Goal: Task Accomplishment & Management: Manage account settings

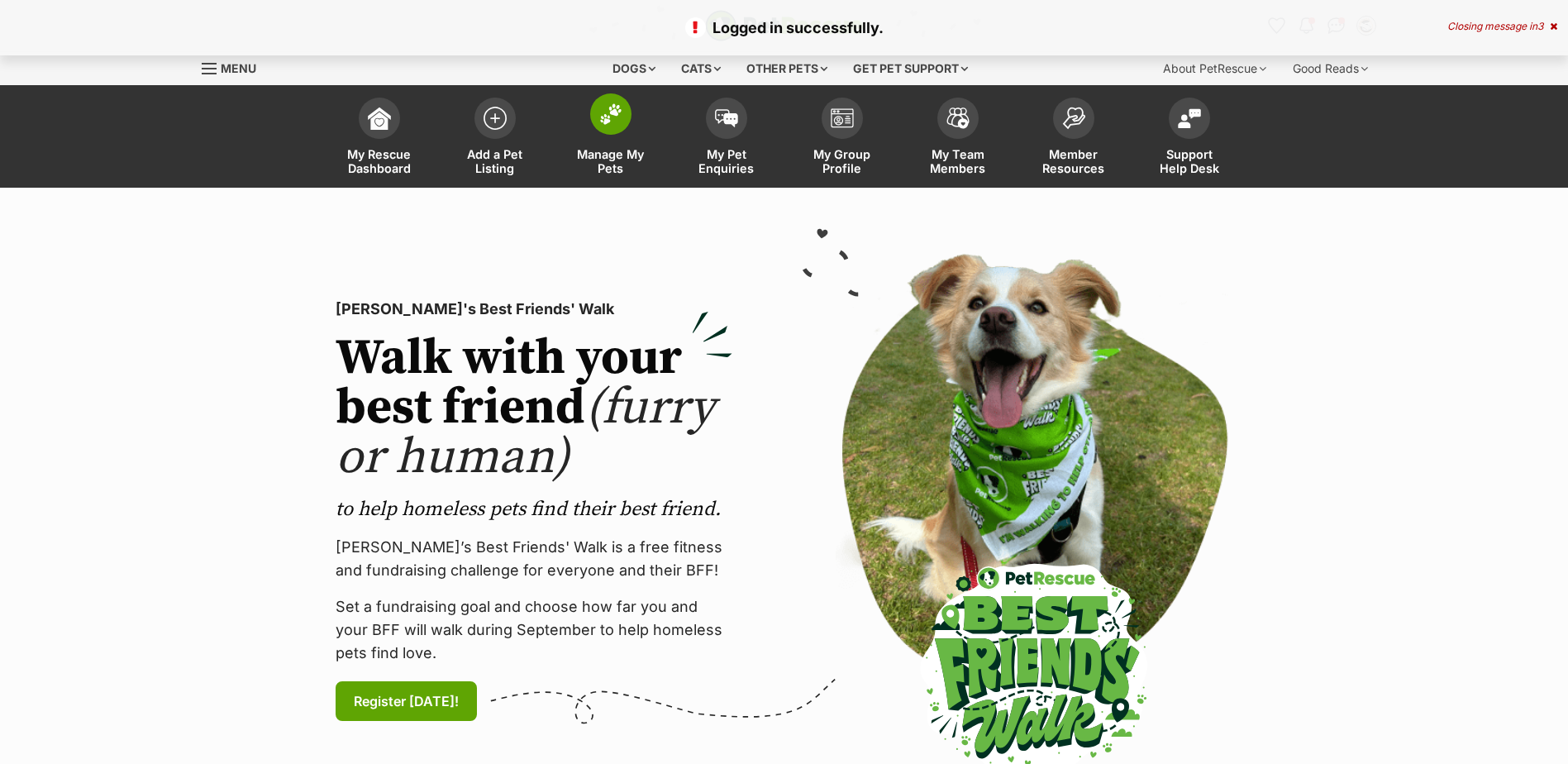
click at [619, 128] on span at bounding box center [611, 114] width 42 height 42
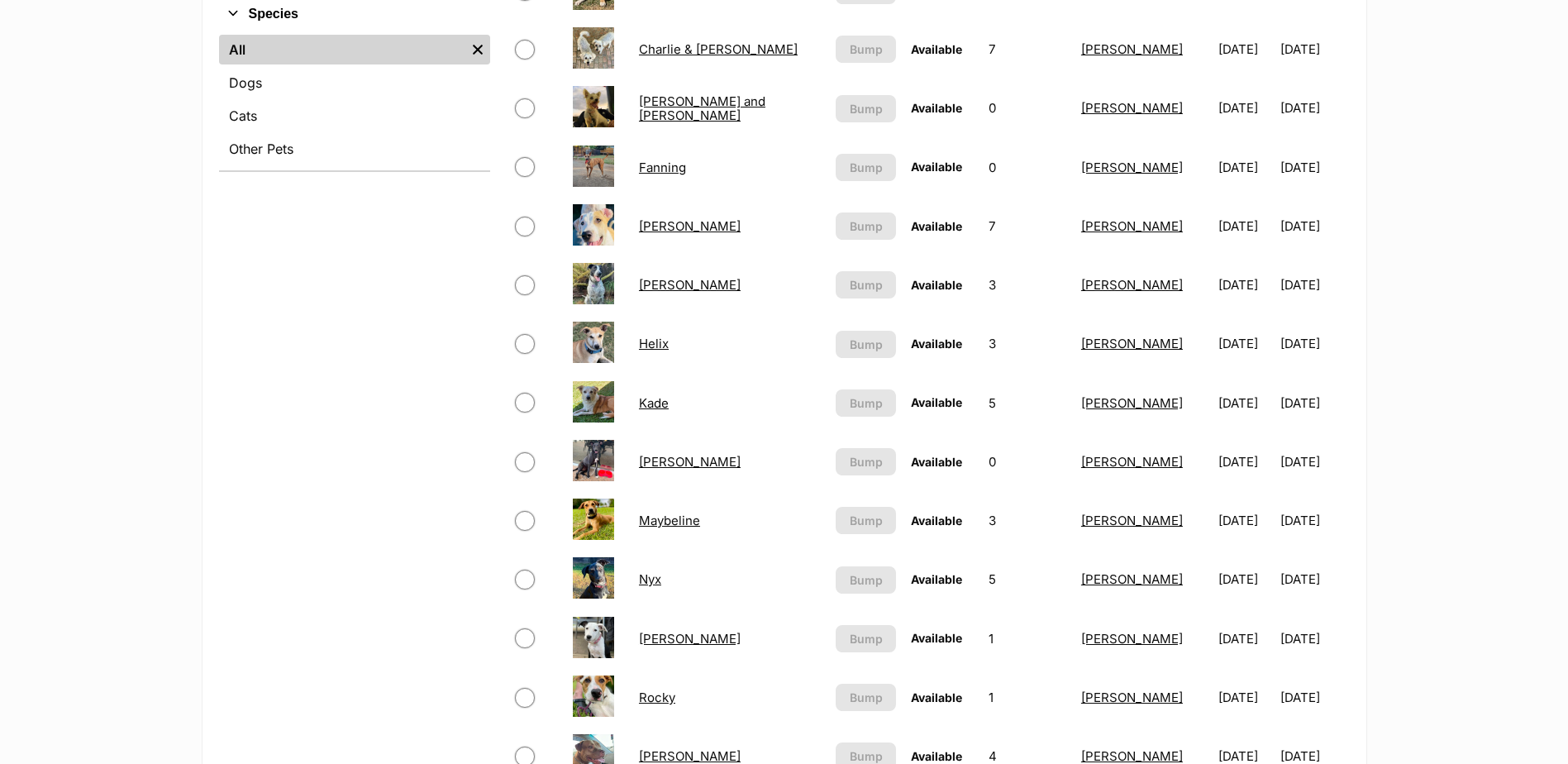
scroll to position [1074, 0]
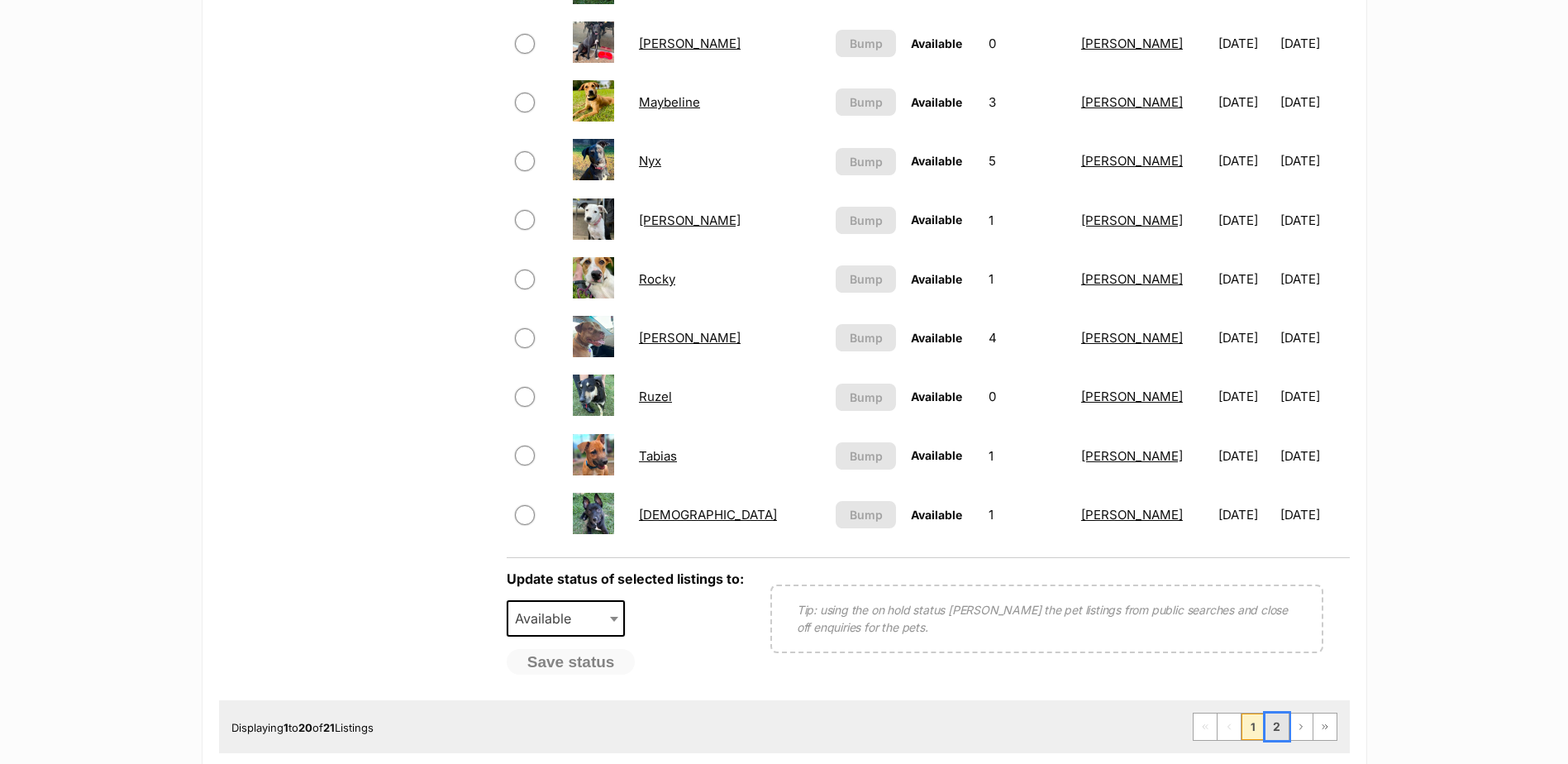
click at [1272, 728] on link "2" at bounding box center [1278, 727] width 23 height 27
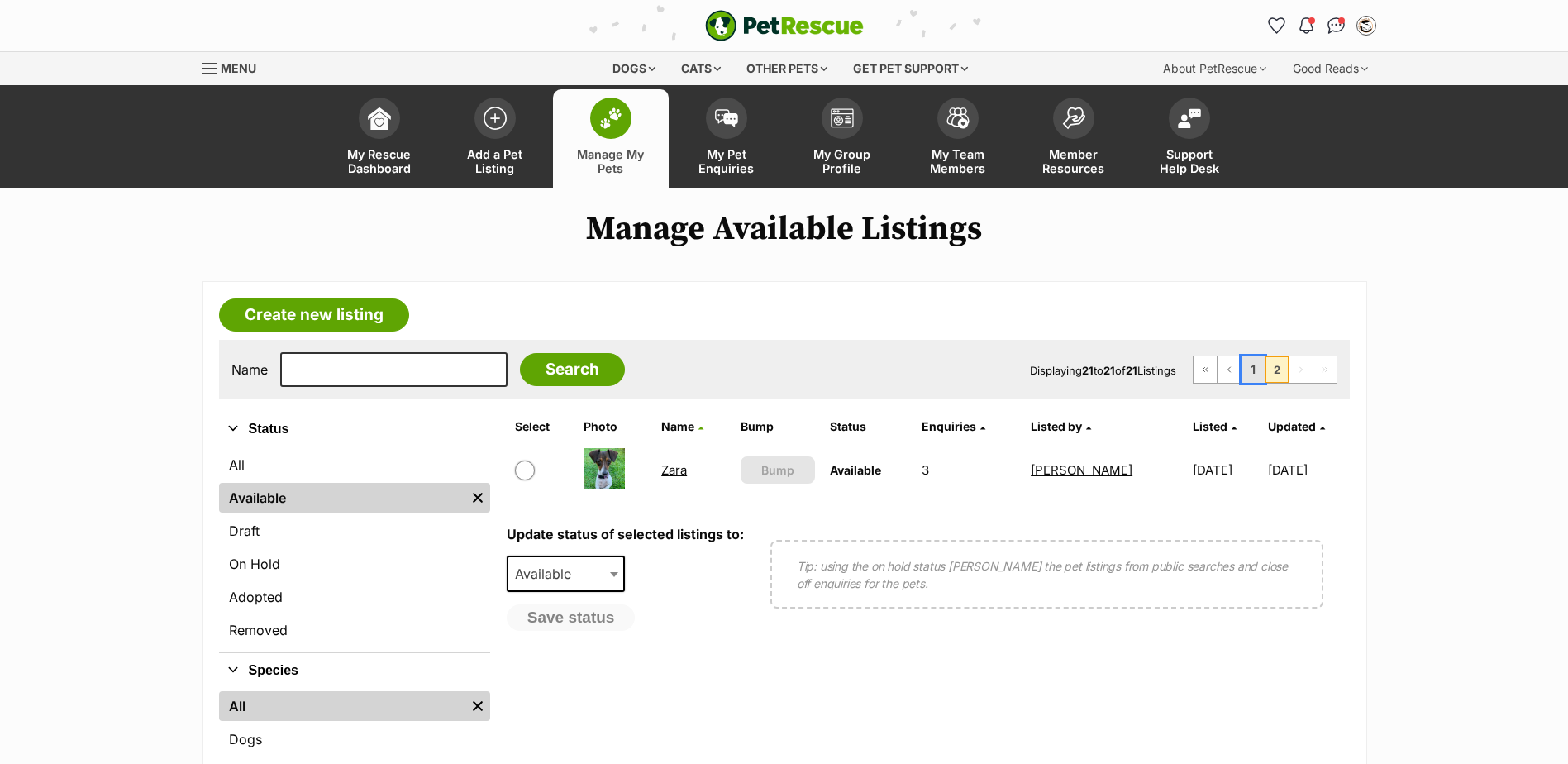
click at [1255, 373] on link "1" at bounding box center [1253, 369] width 23 height 27
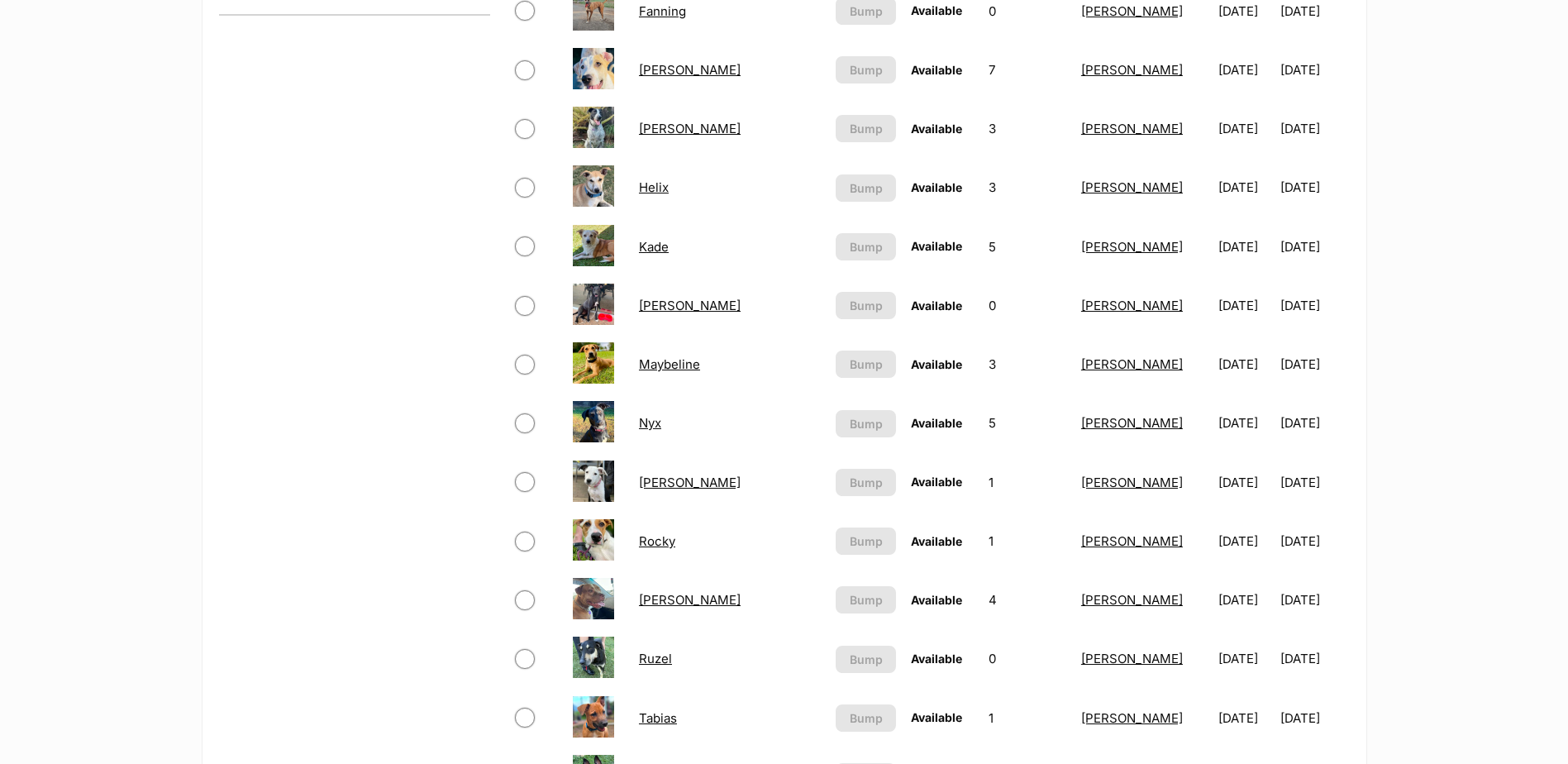
scroll to position [1157, 0]
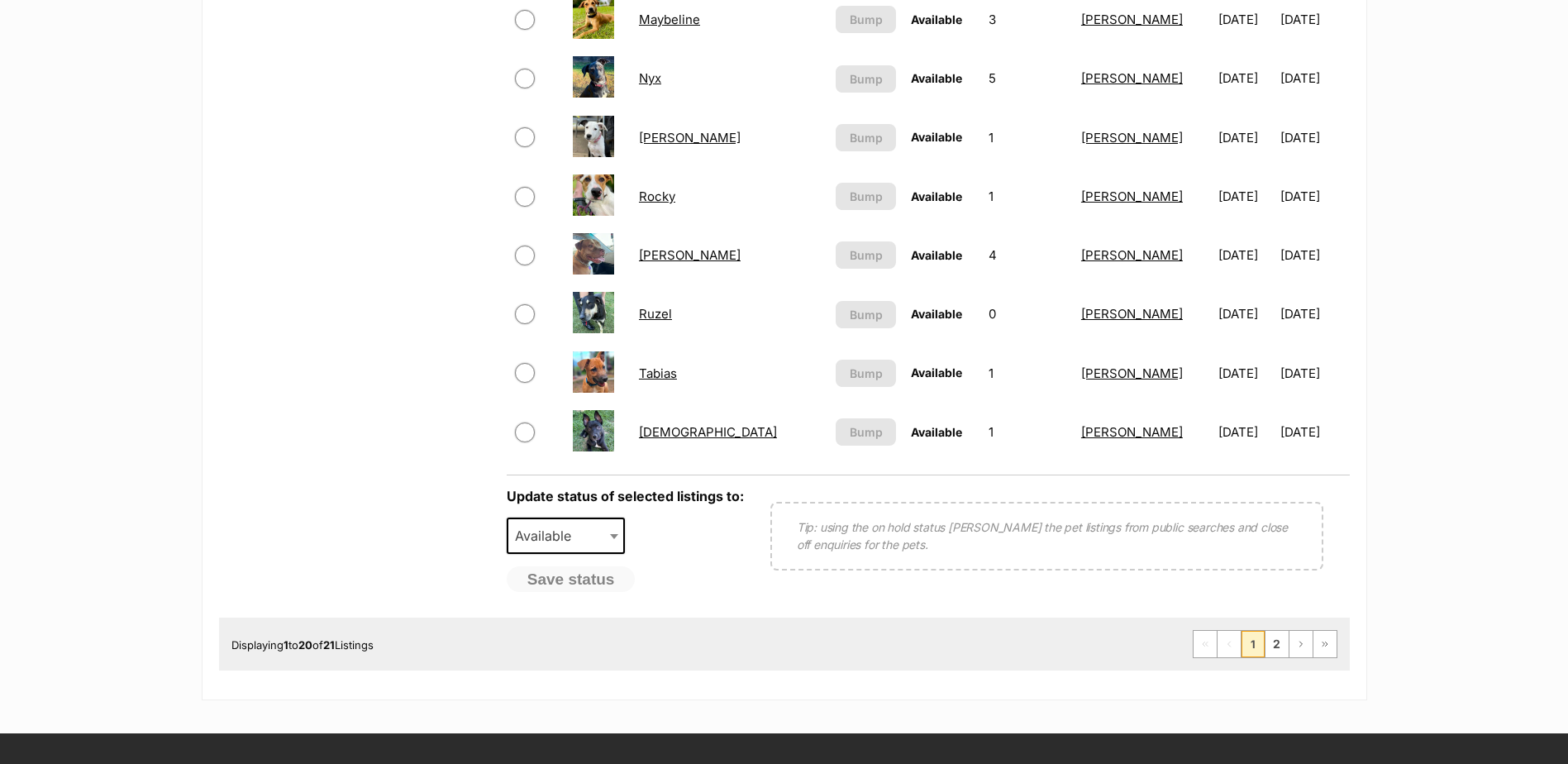
click at [665, 309] on link "Ruzel" at bounding box center [655, 313] width 33 height 16
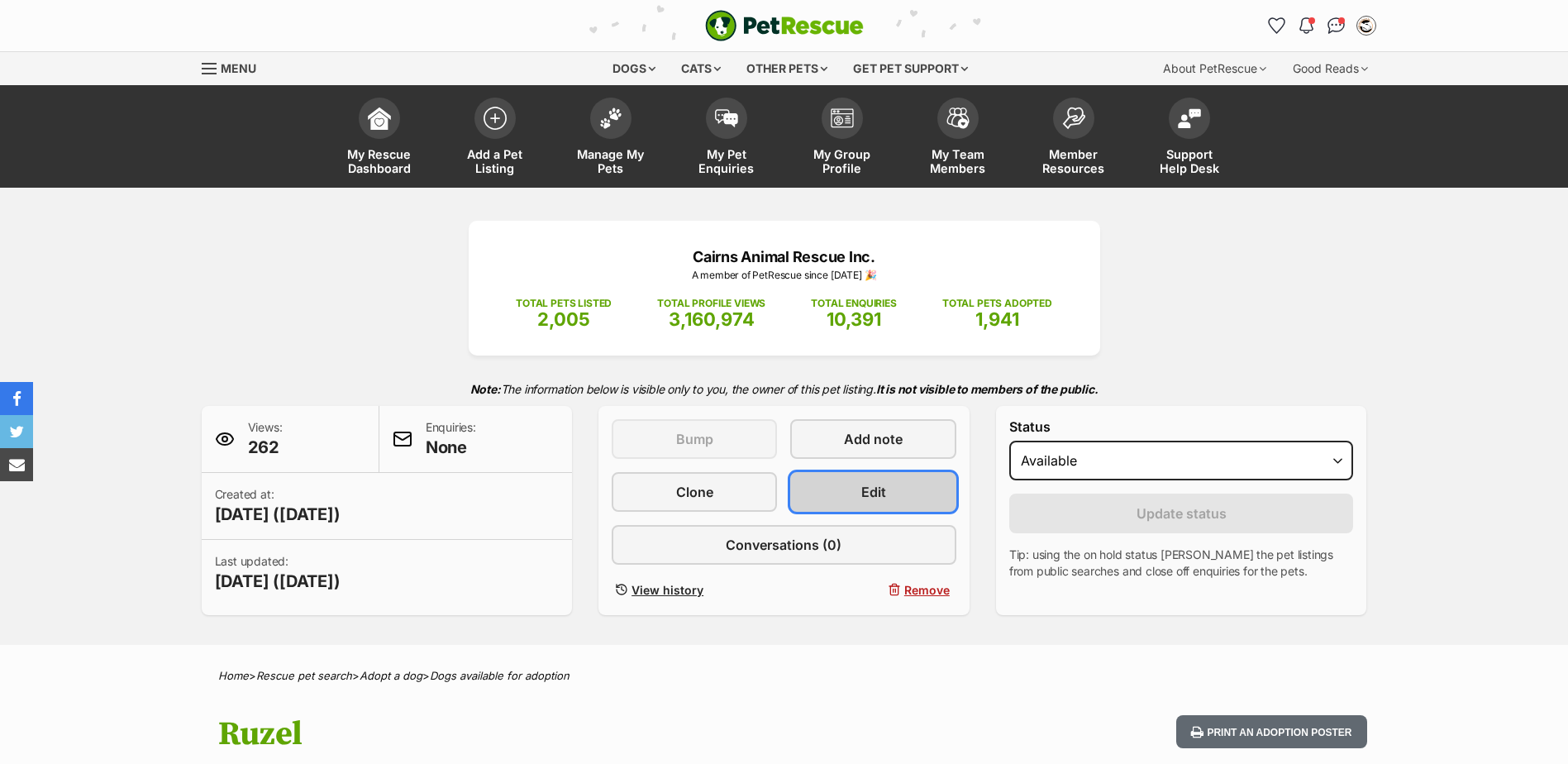
click at [862, 488] on span "Edit" at bounding box center [874, 492] width 25 height 20
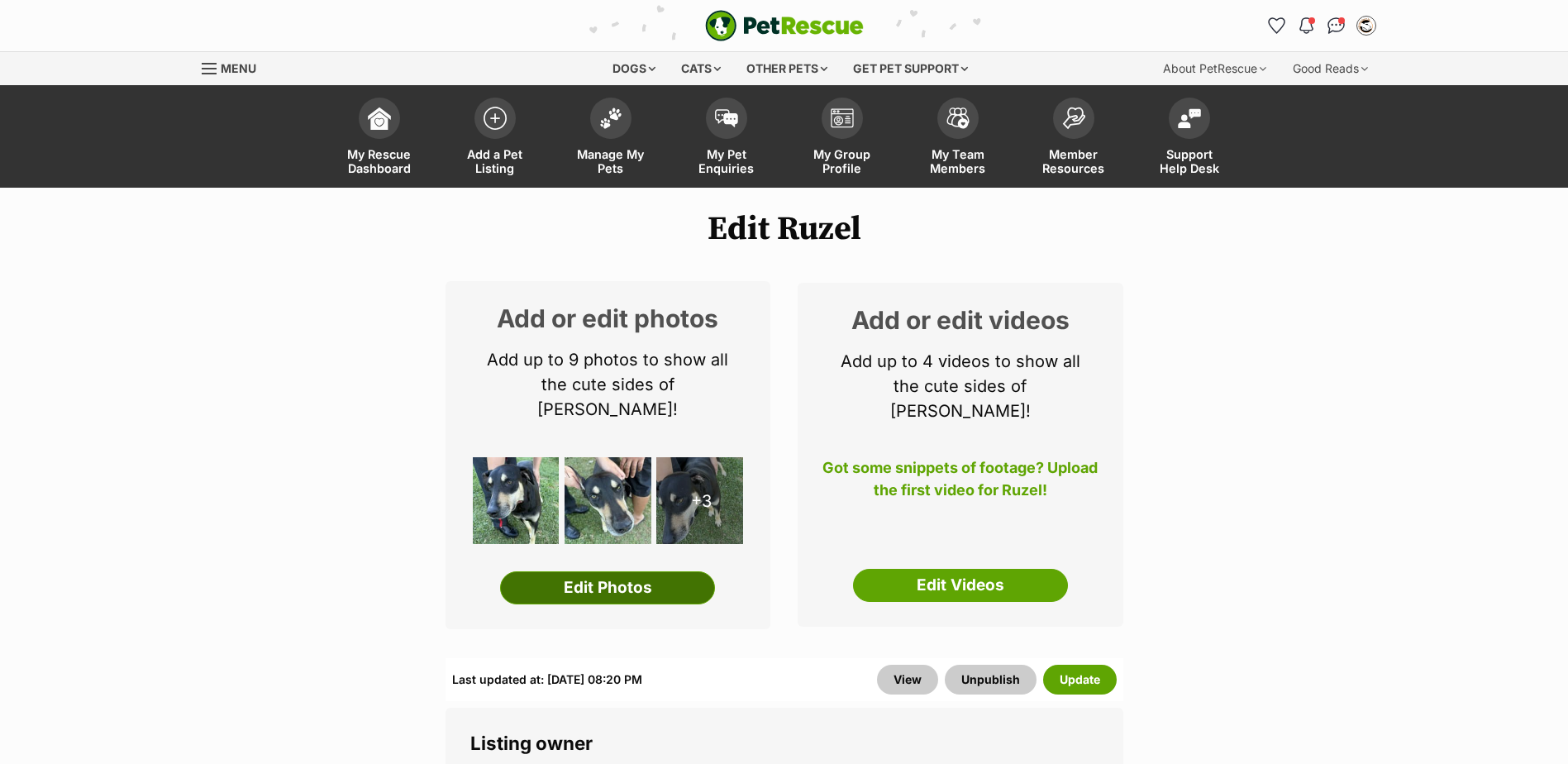
click at [594, 571] on link "Edit Photos" at bounding box center [607, 587] width 215 height 33
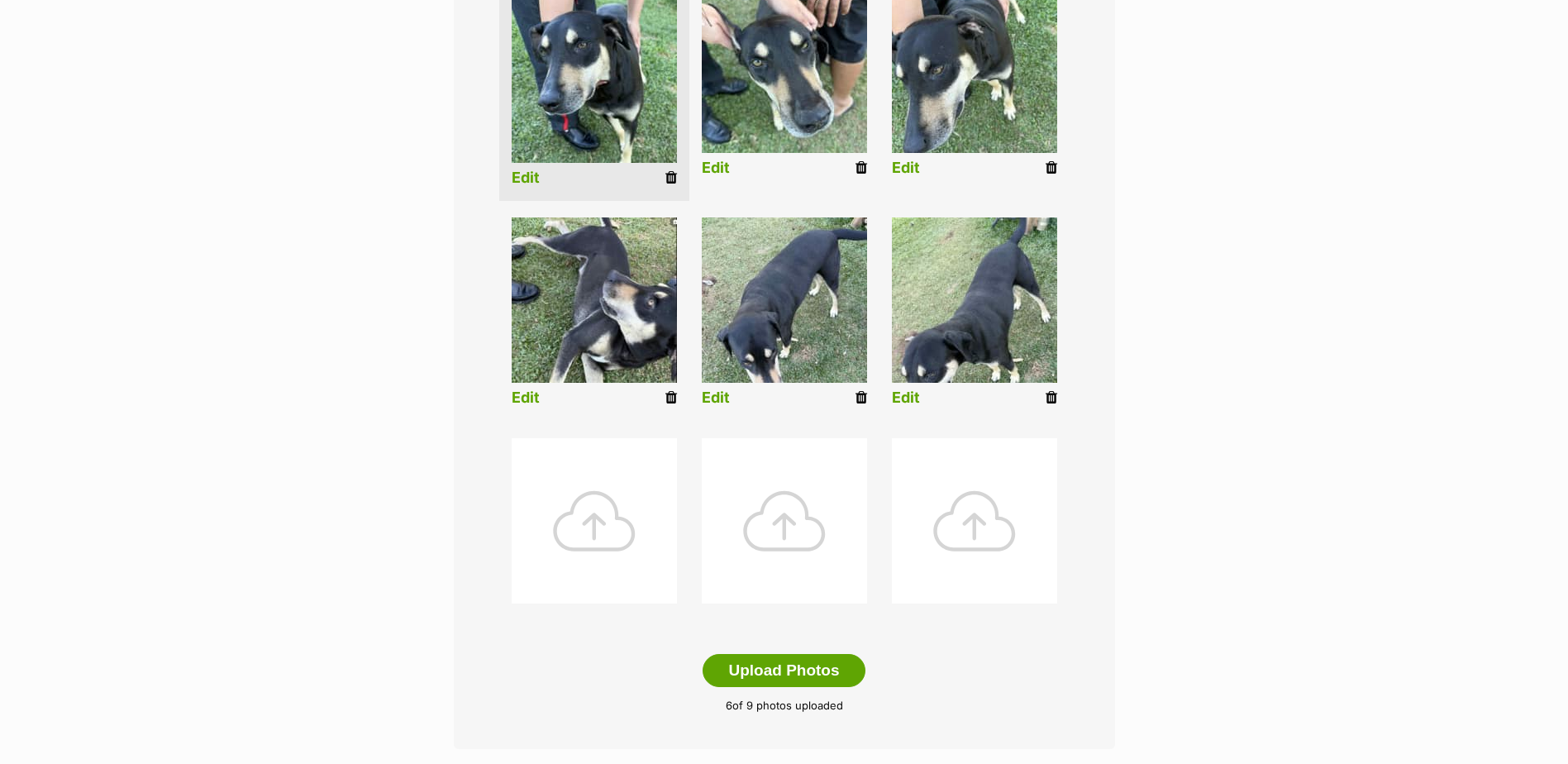
scroll to position [496, 0]
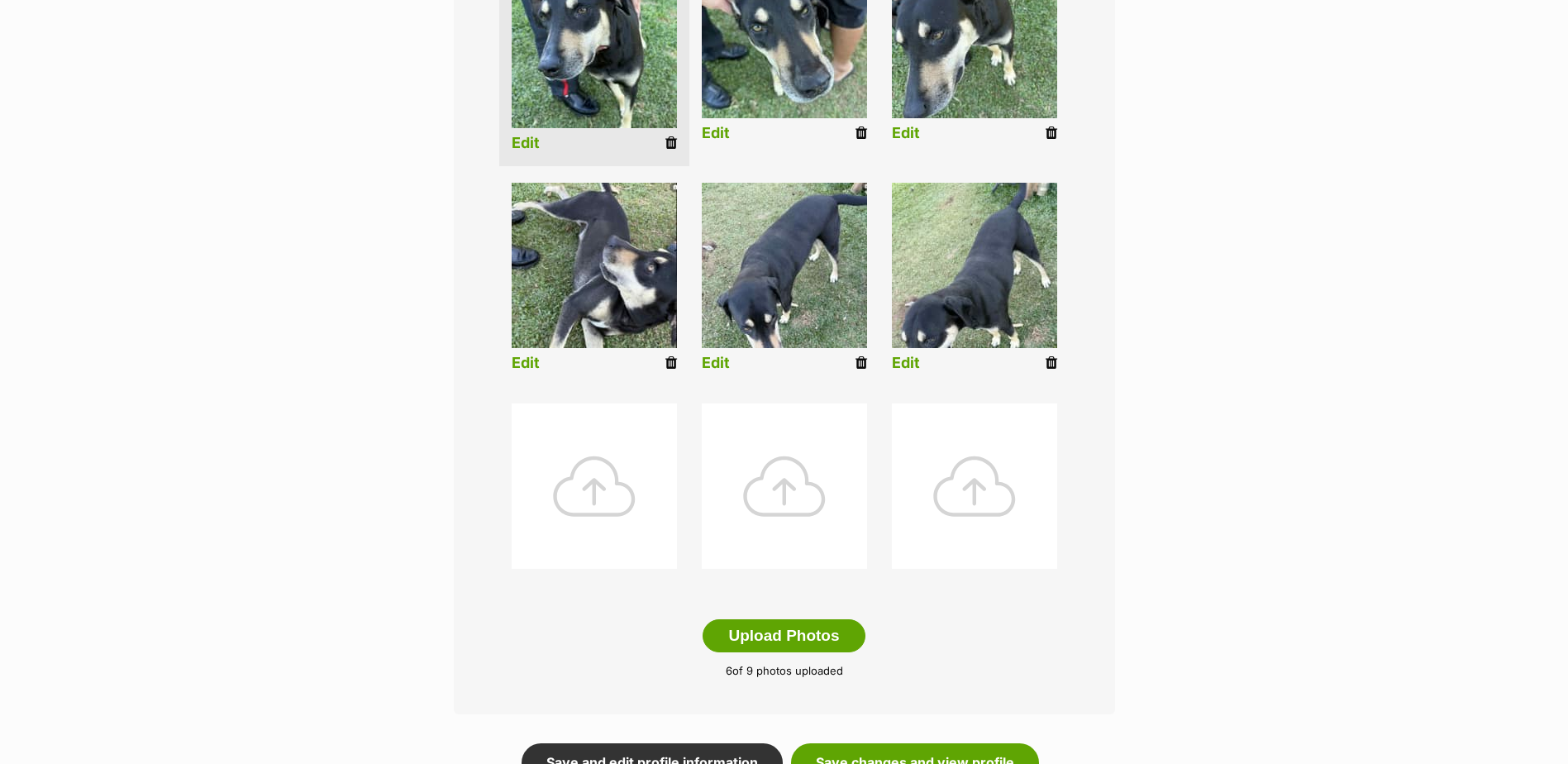
click at [1048, 358] on icon at bounding box center [1052, 363] width 11 height 15
click at [864, 362] on icon at bounding box center [862, 363] width 11 height 15
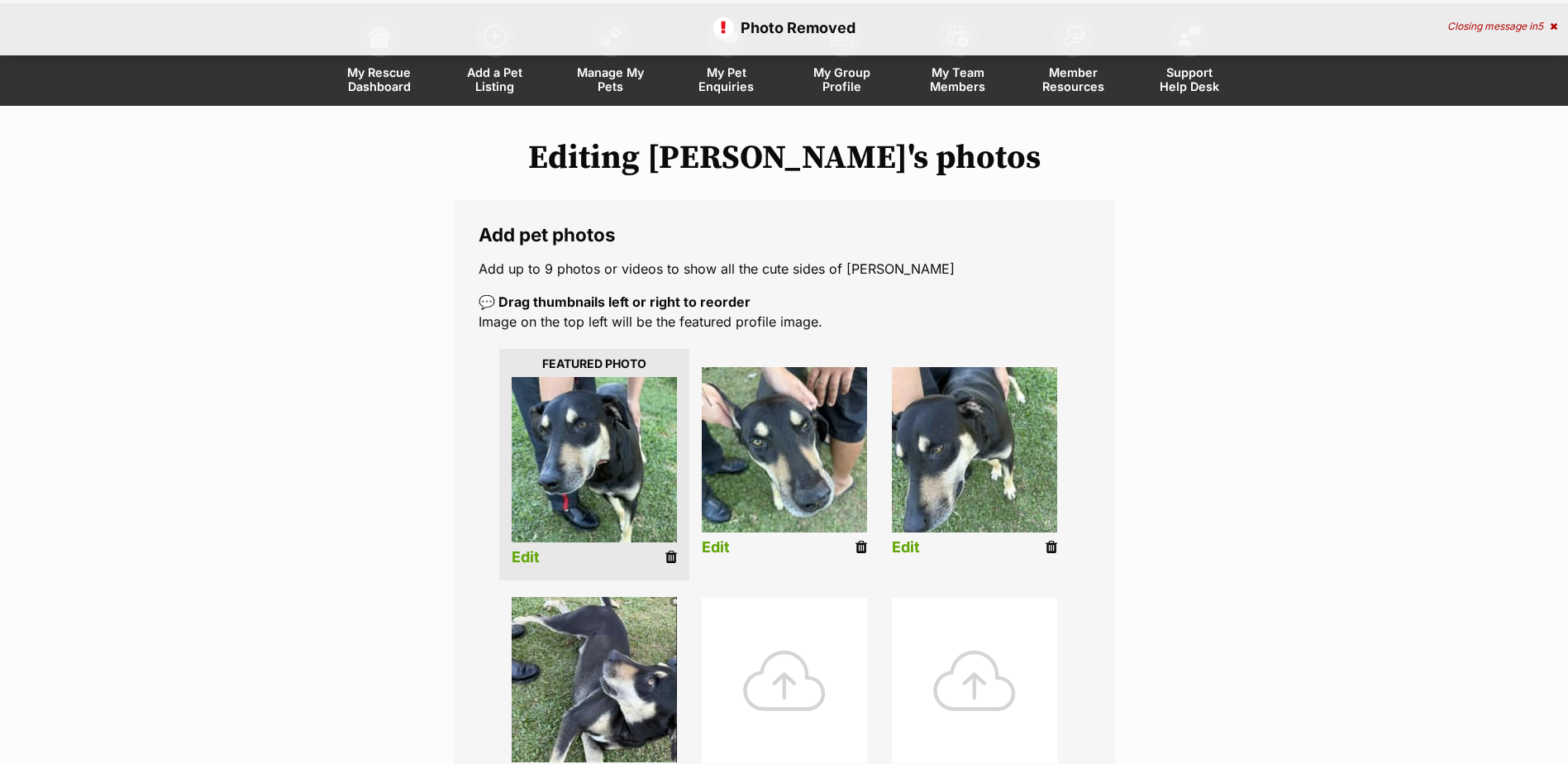
scroll to position [83, 0]
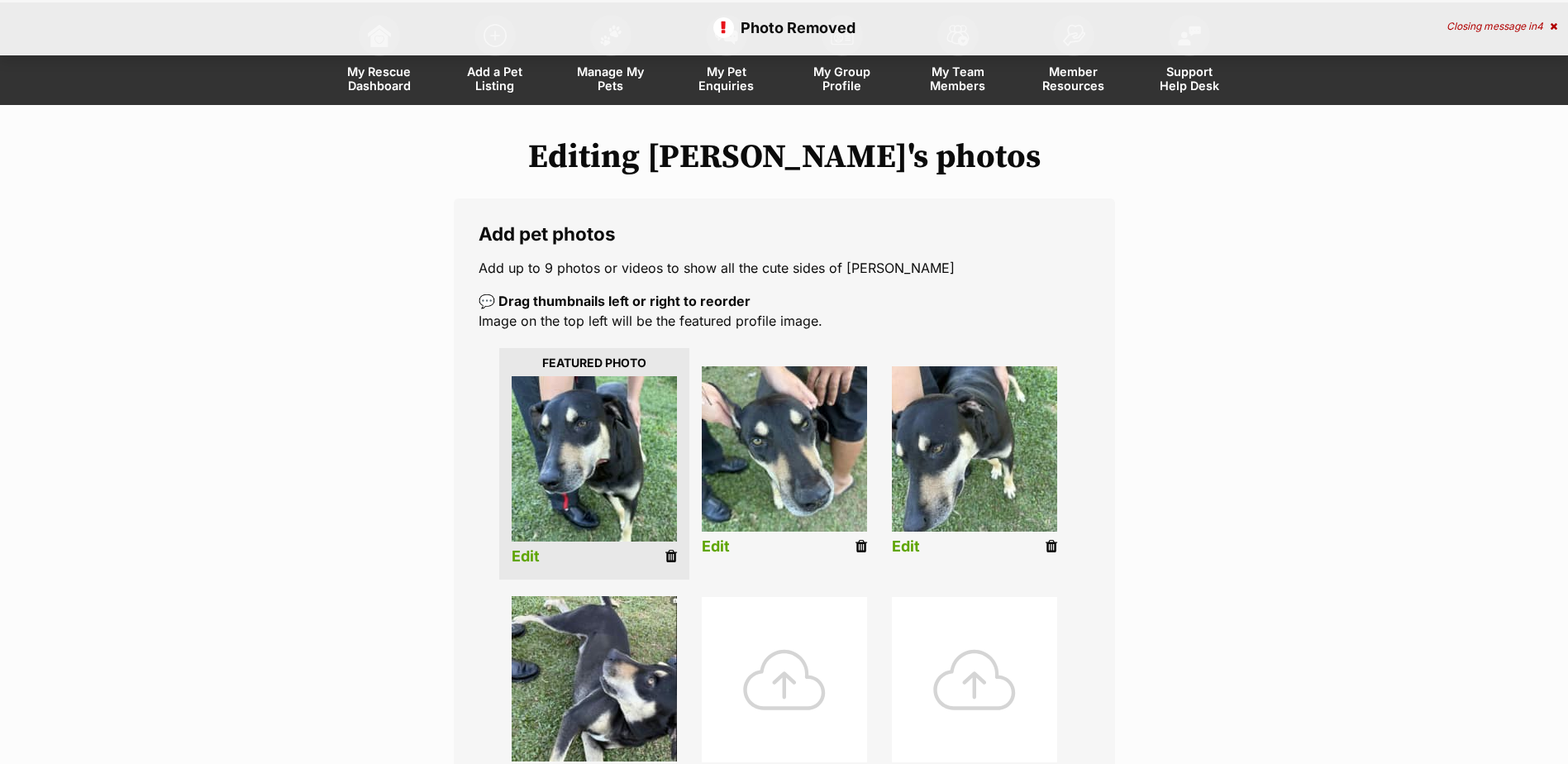
click at [1048, 545] on icon at bounding box center [1052, 547] width 11 height 15
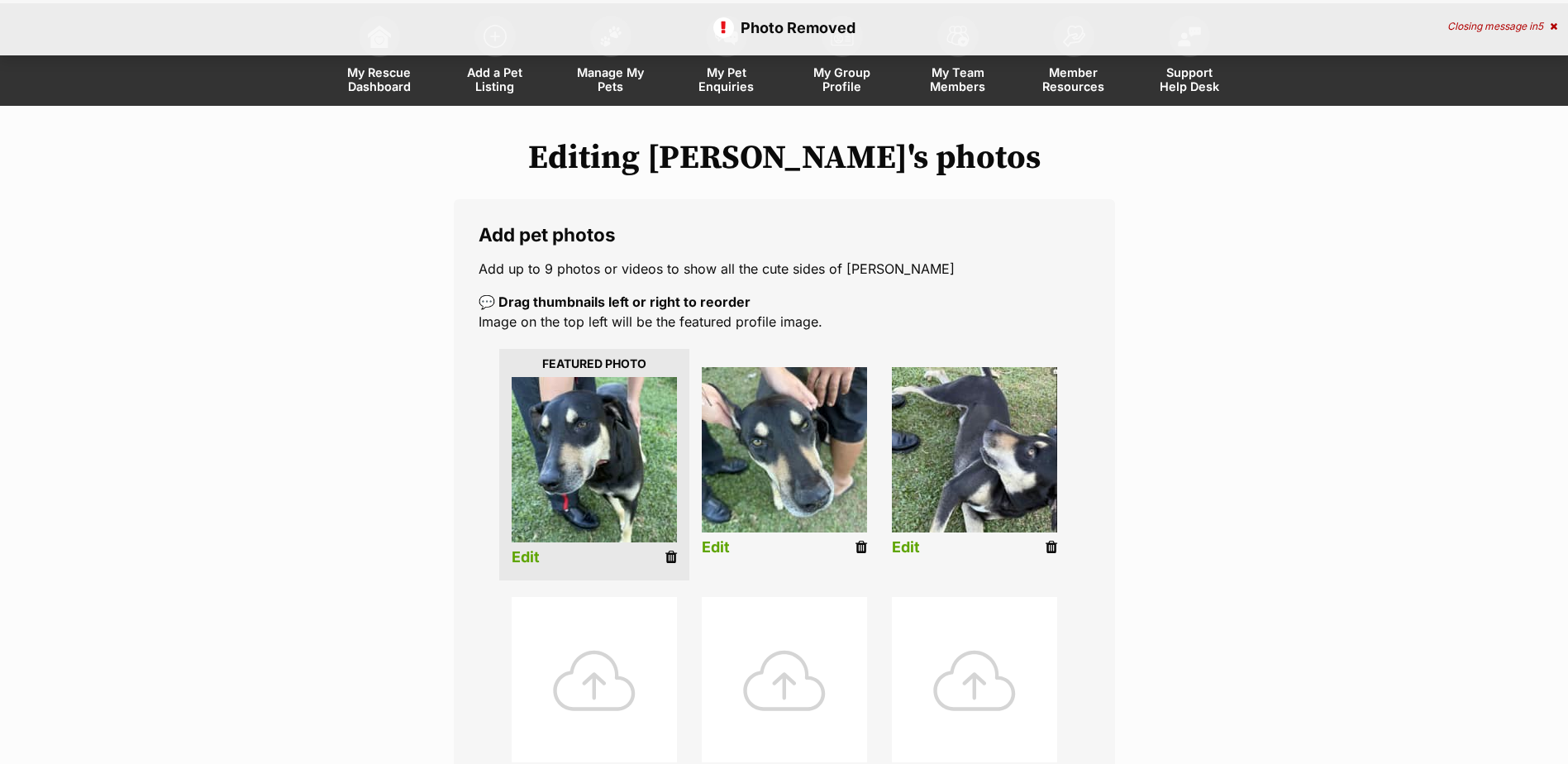
scroll to position [248, 0]
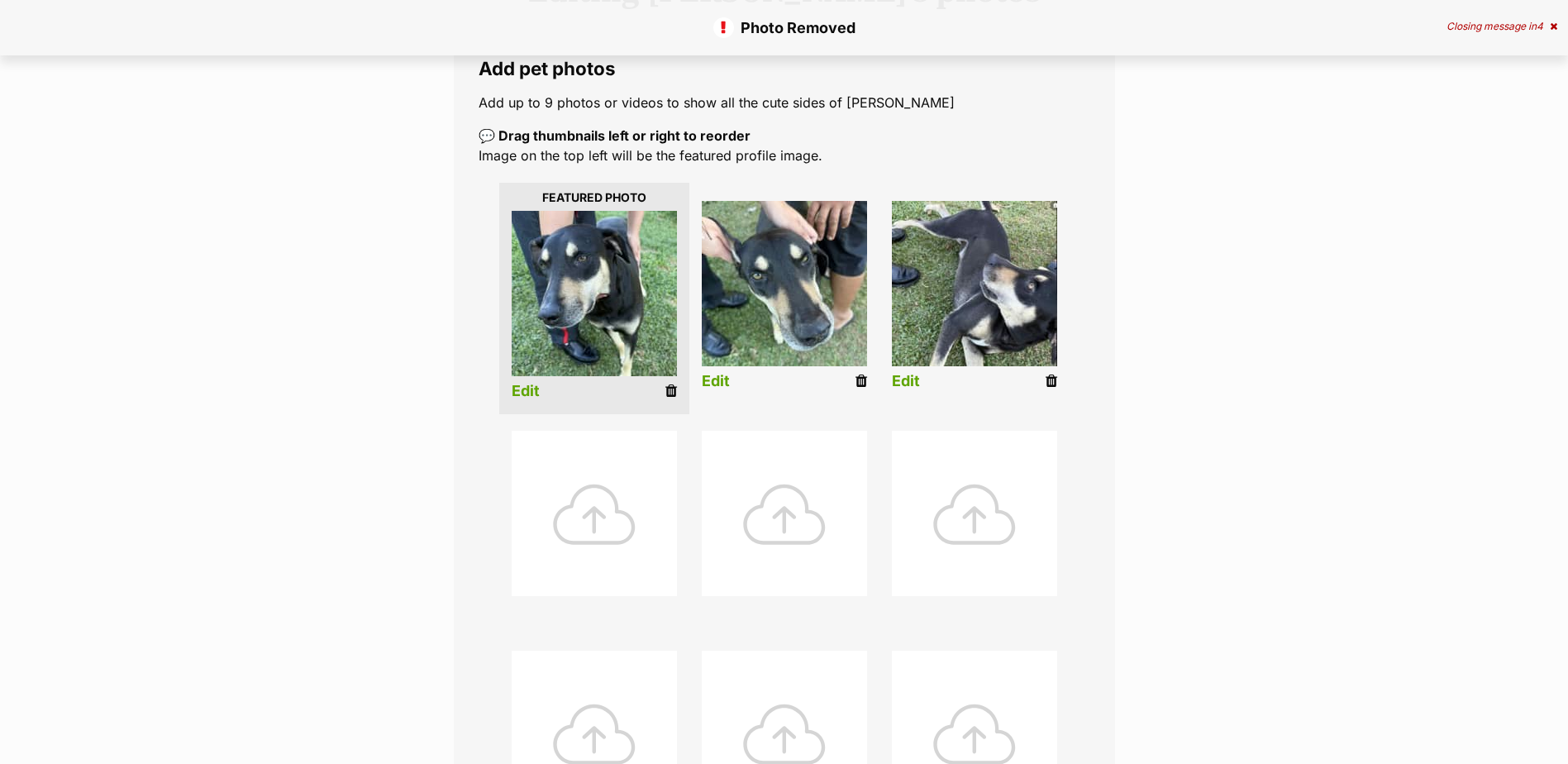
click at [612, 512] on div at bounding box center [594, 513] width 165 height 165
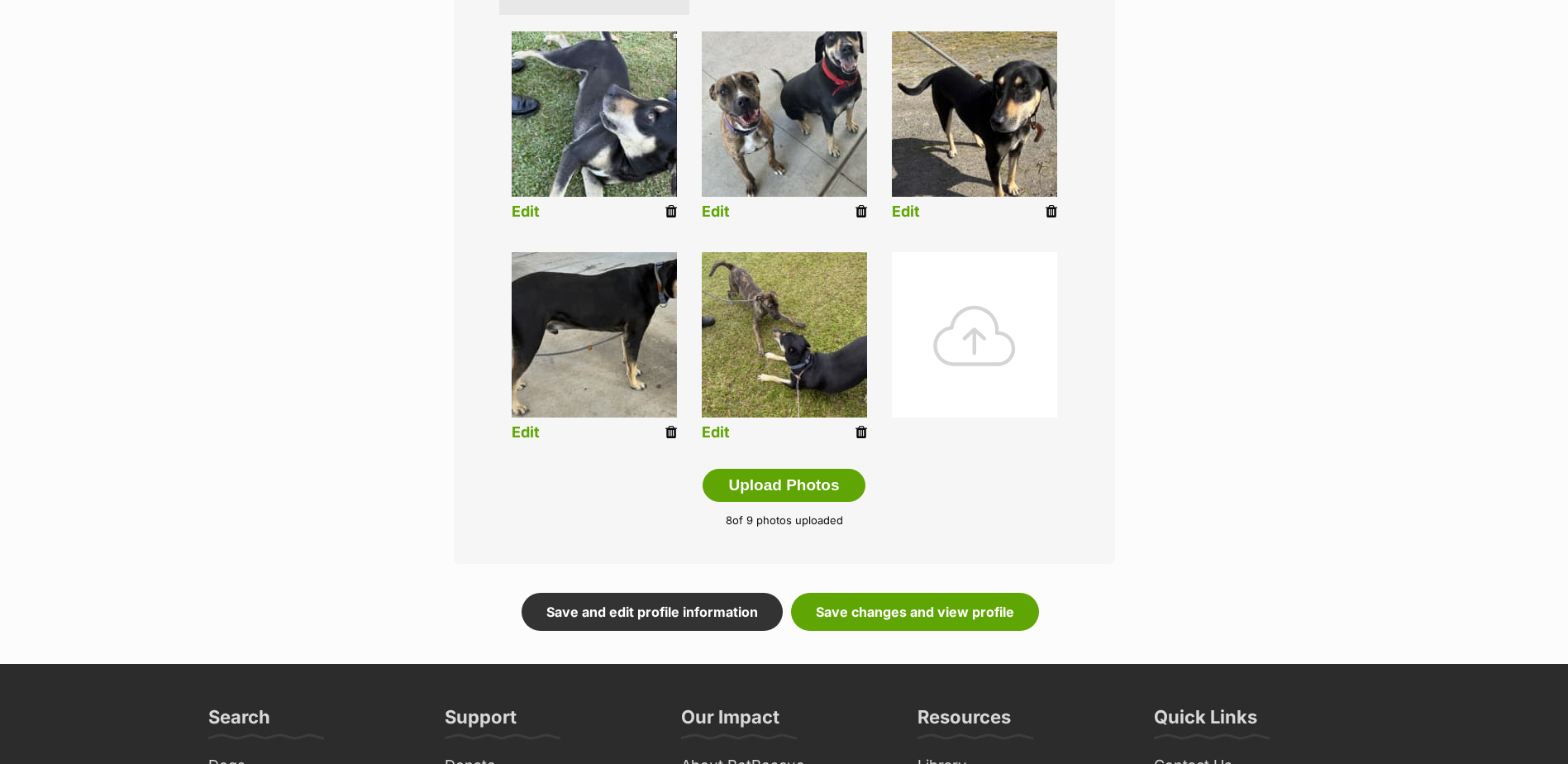
scroll to position [662, 0]
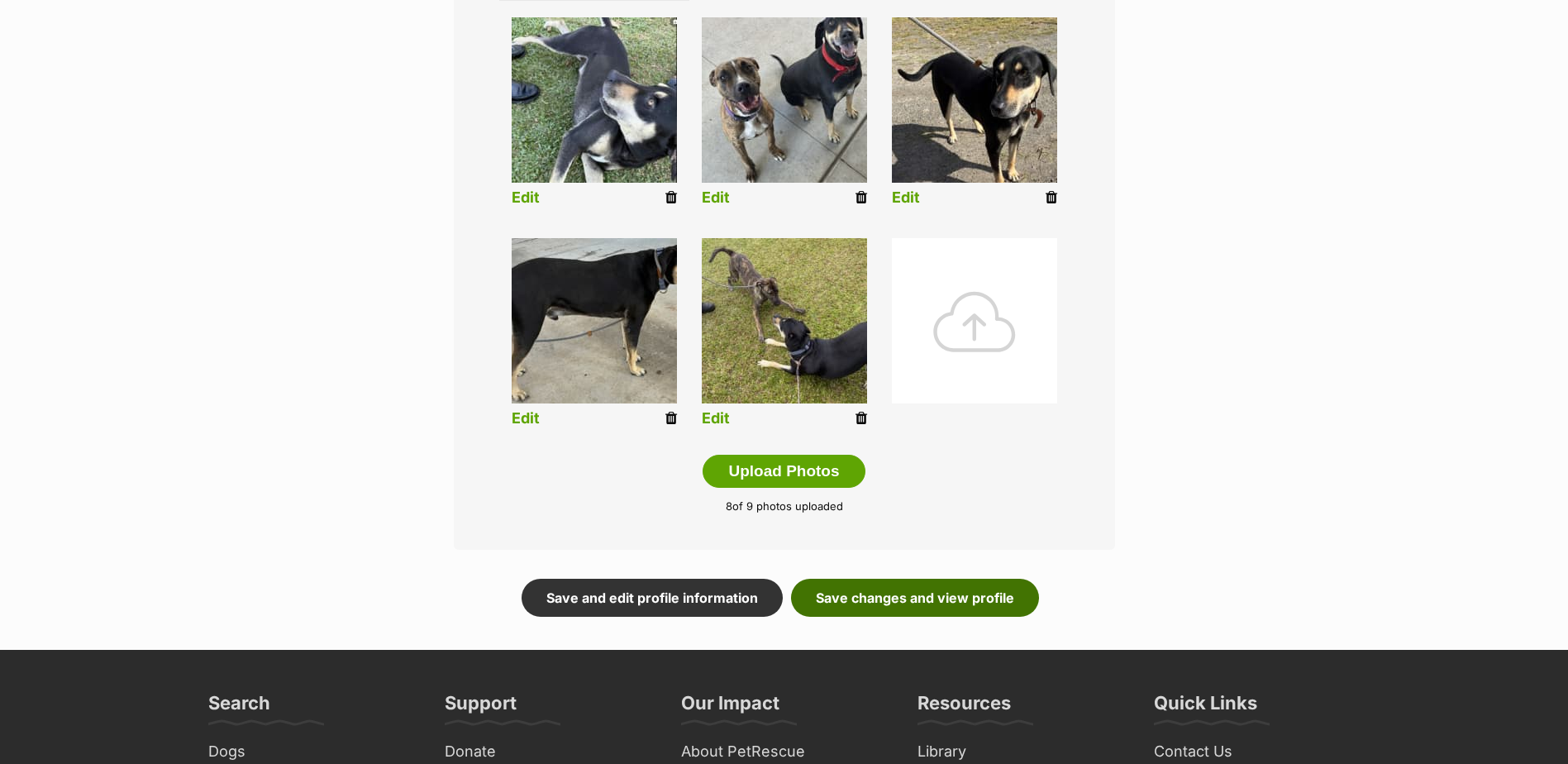
click at [983, 606] on link "Save changes and view profile" at bounding box center [915, 598] width 248 height 38
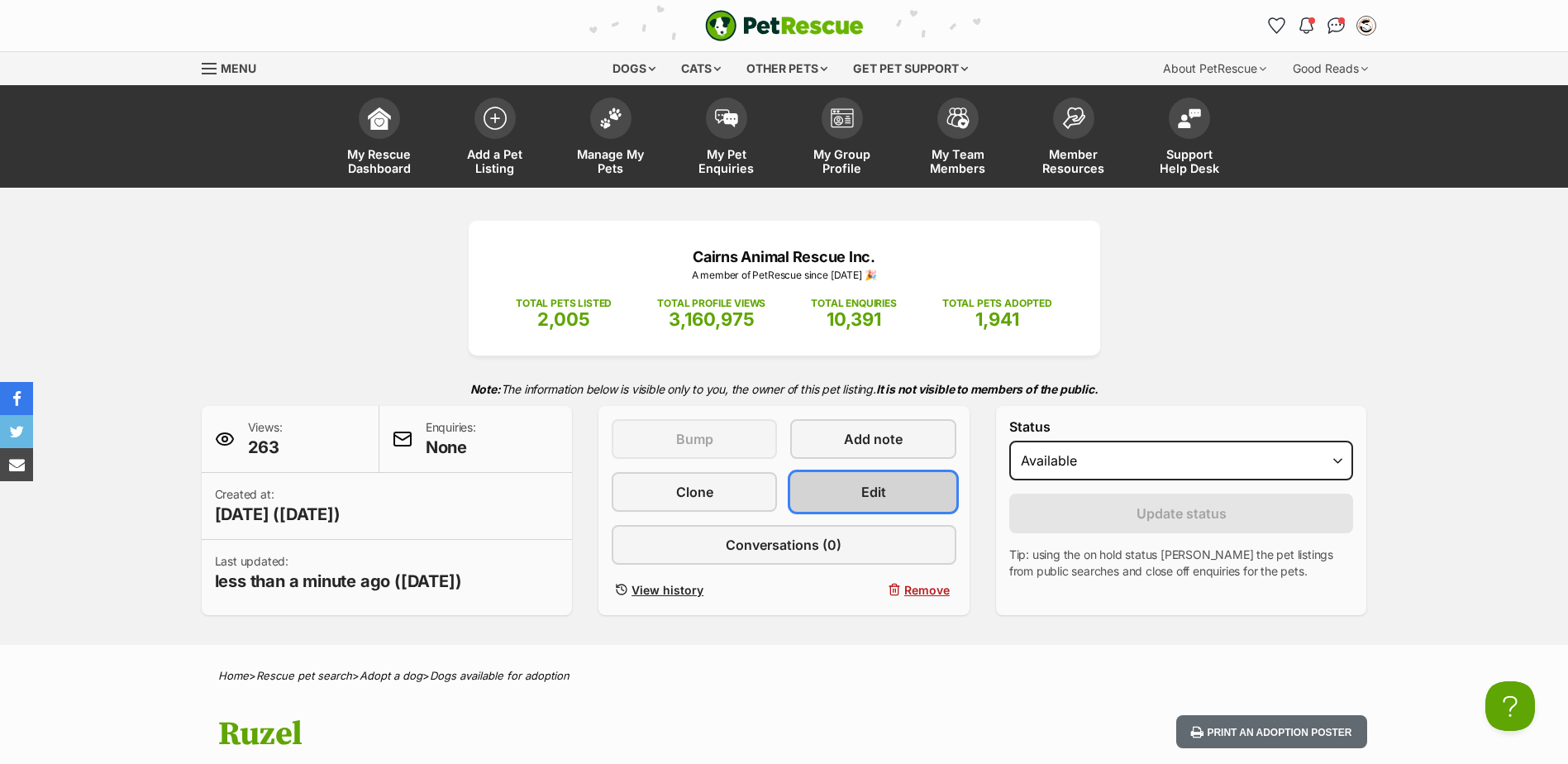
click at [888, 505] on link "Edit" at bounding box center [873, 492] width 165 height 40
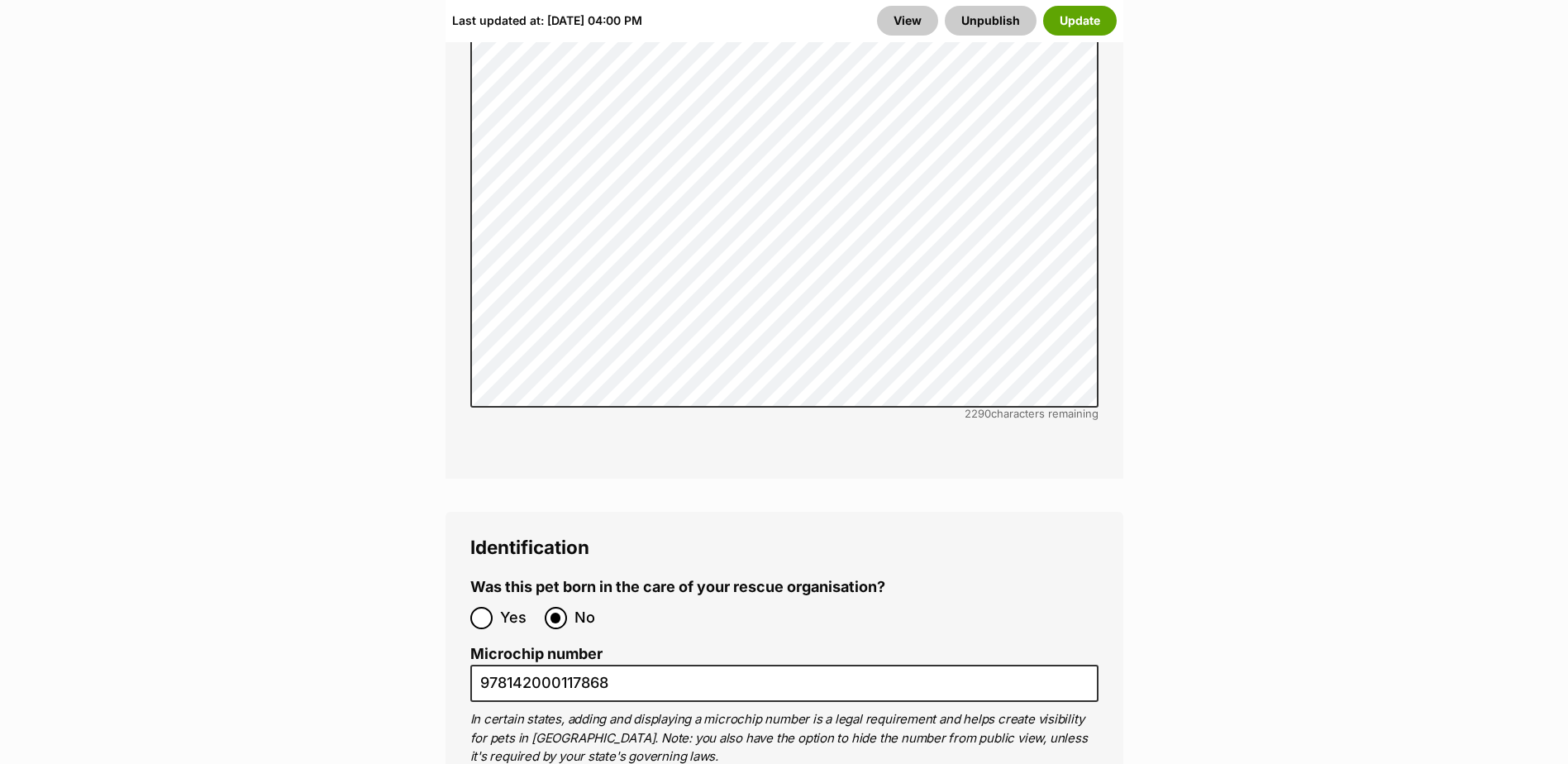
scroll to position [5621, 0]
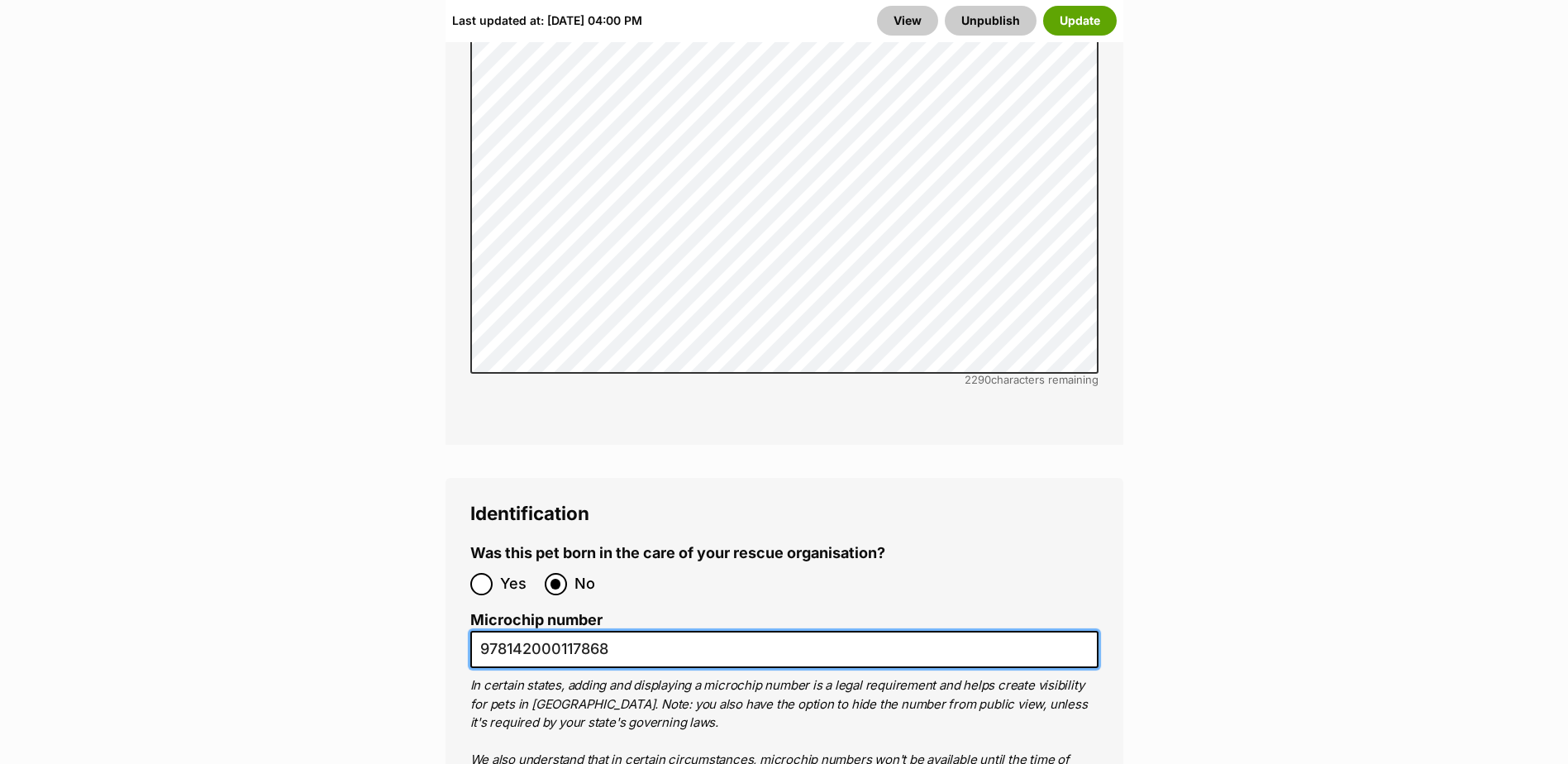
drag, startPoint x: 633, startPoint y: 529, endPoint x: 408, endPoint y: 525, distance: 225.0
paste input "953010005830067"
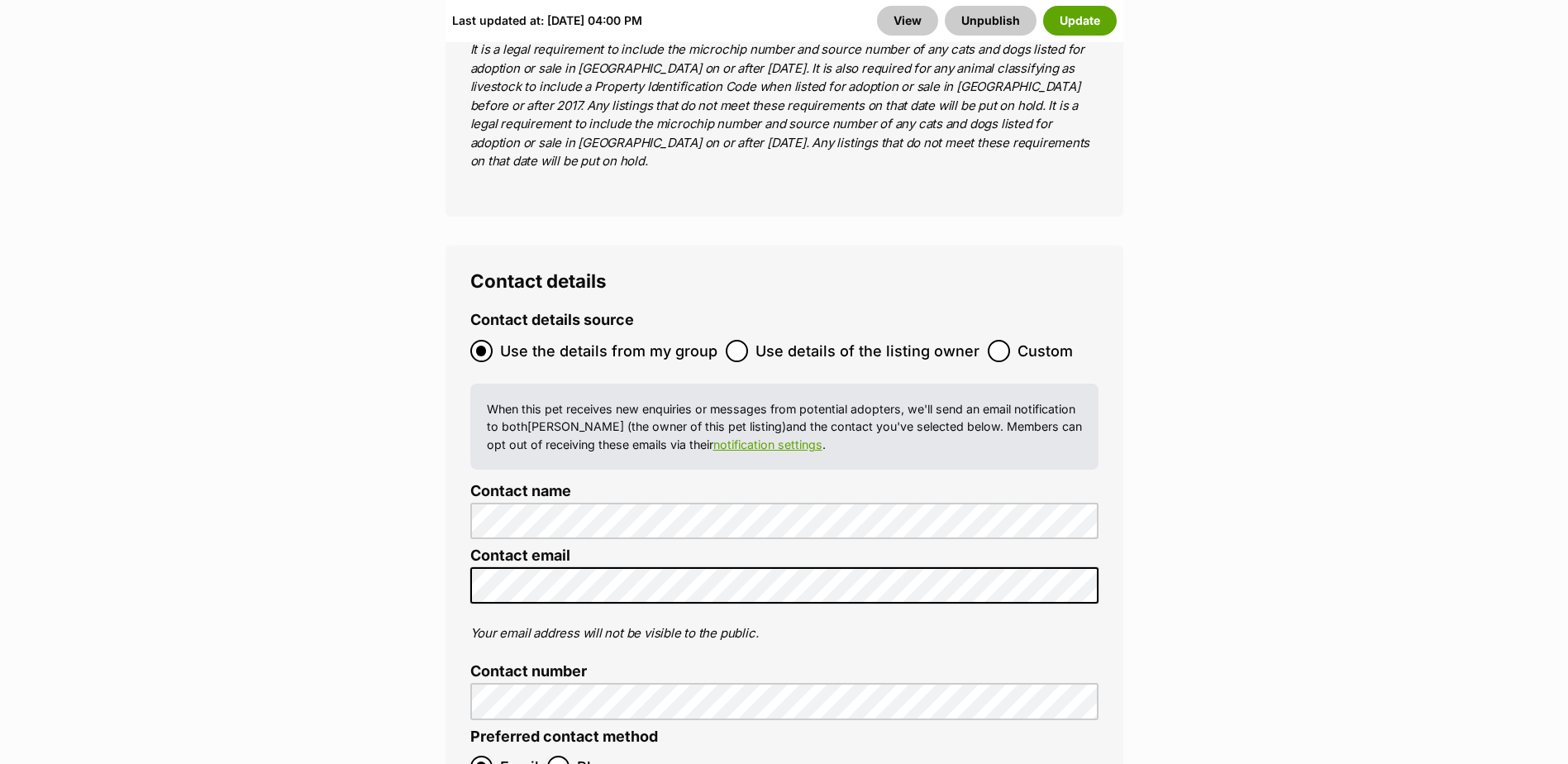
scroll to position [7357, 0]
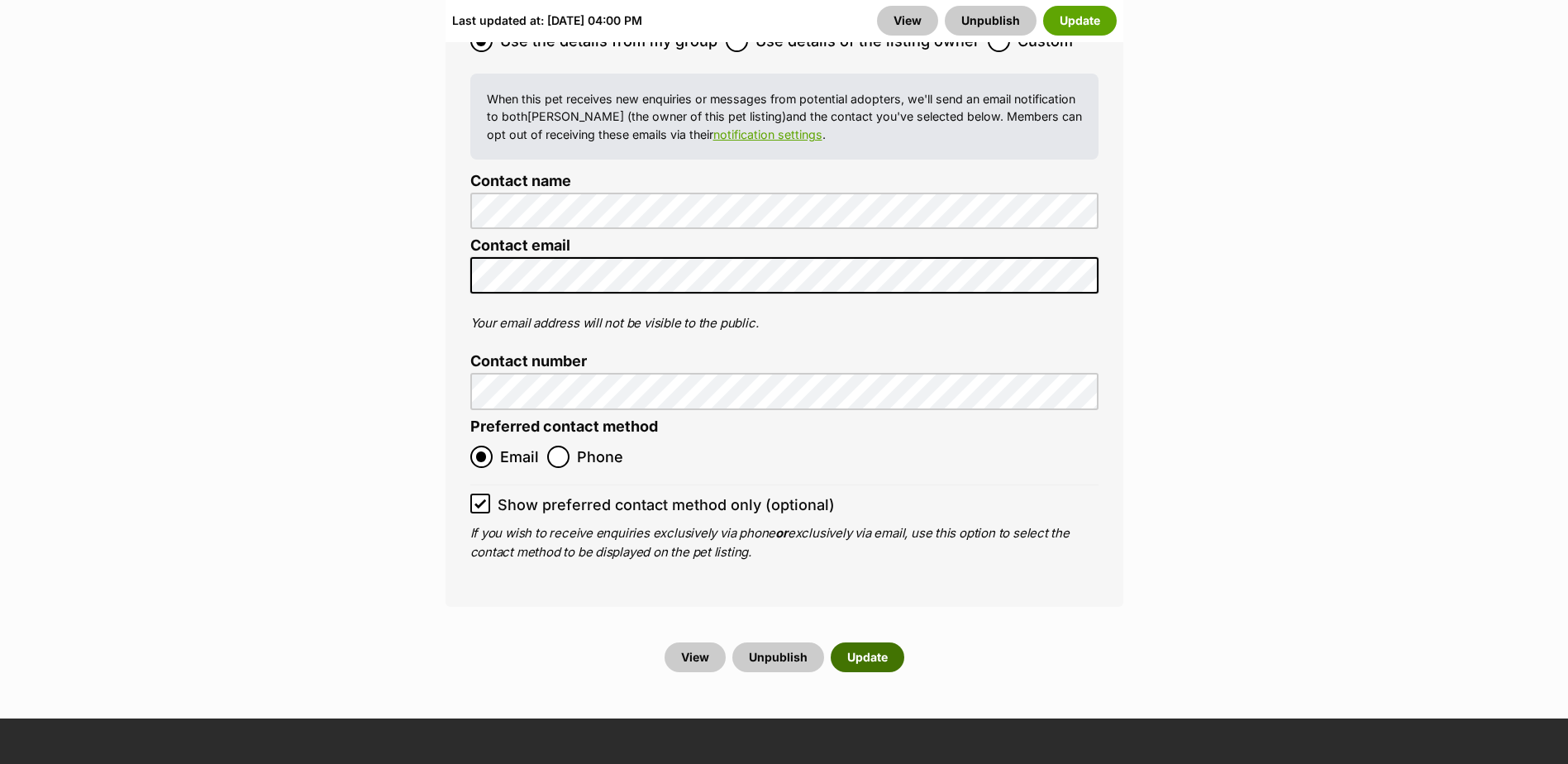
type input "953010005830067"
click at [868, 643] on button "Update" at bounding box center [868, 657] width 74 height 29
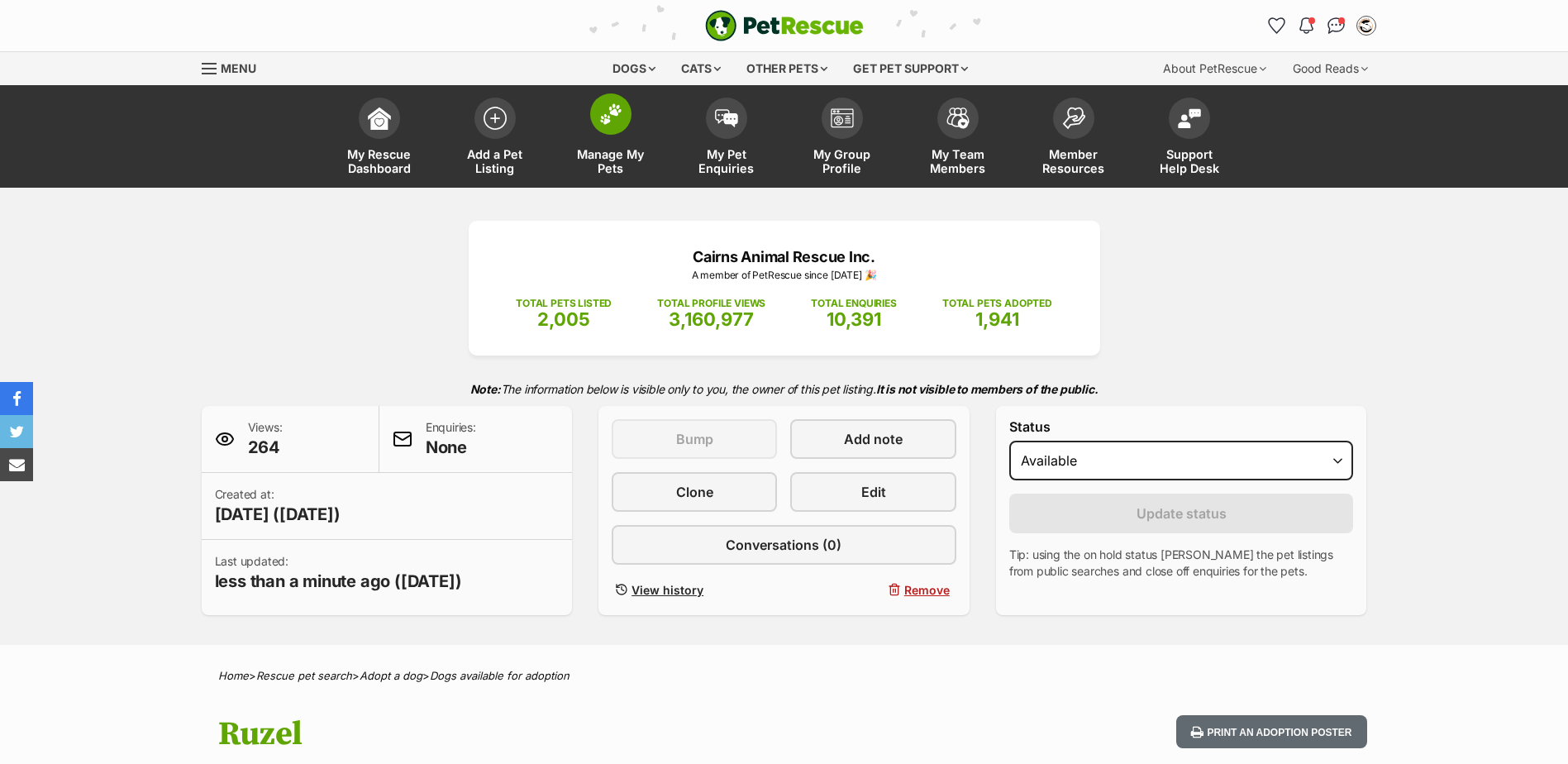
click at [607, 138] on link "Manage My Pets" at bounding box center [611, 139] width 116 height 99
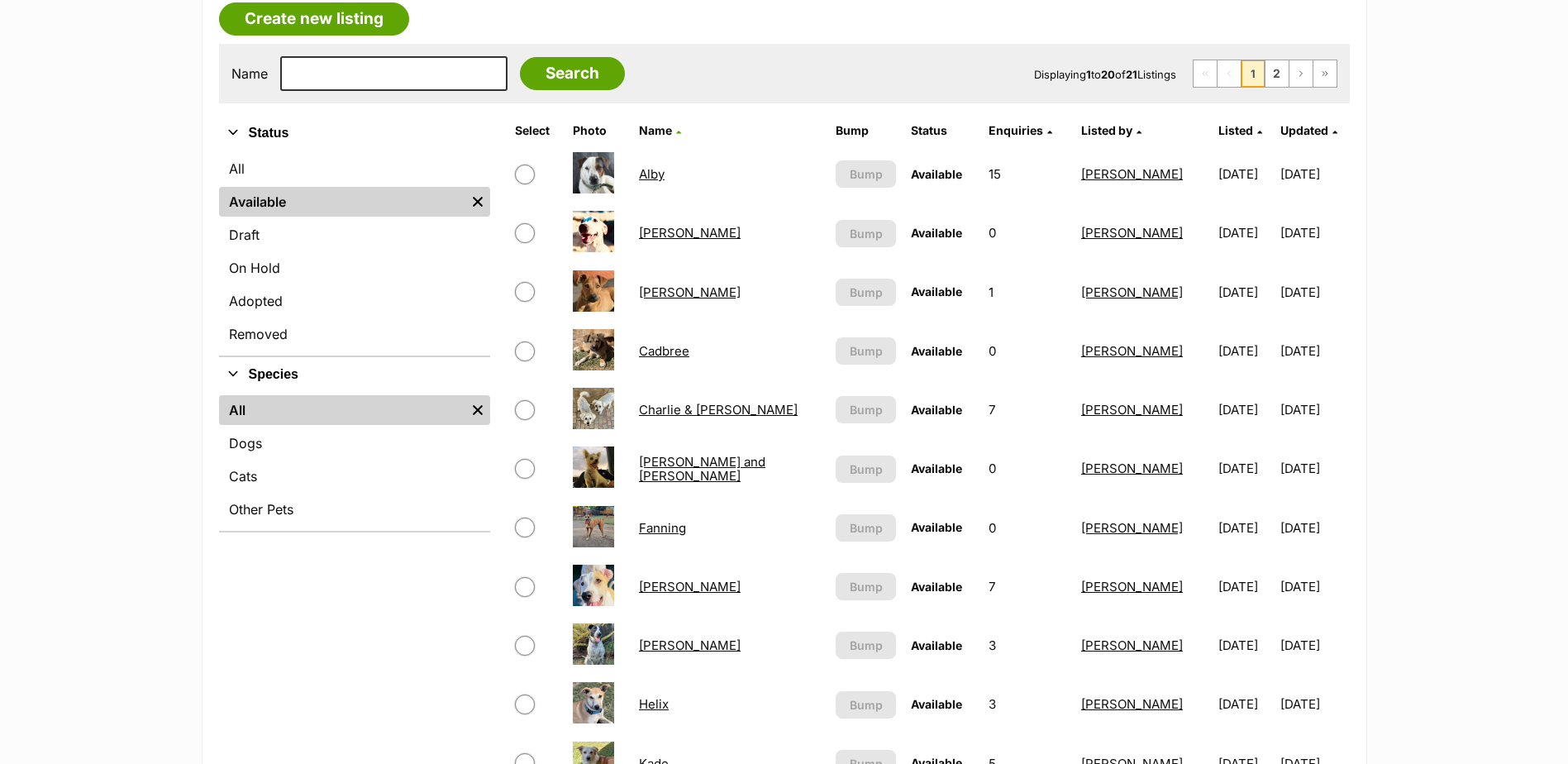
scroll to position [330, 0]
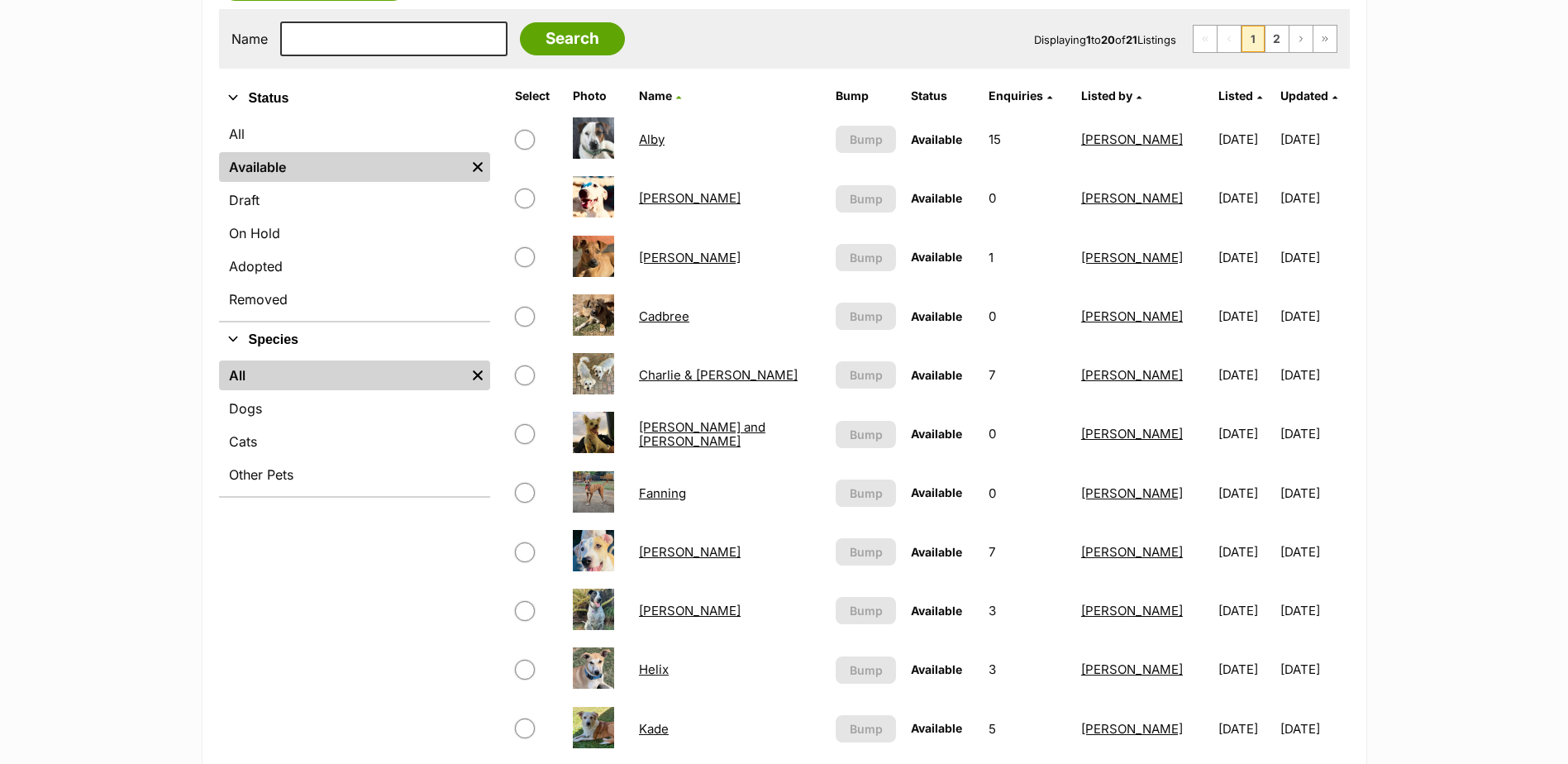
click at [659, 253] on link "Billy" at bounding box center [689, 257] width 102 height 16
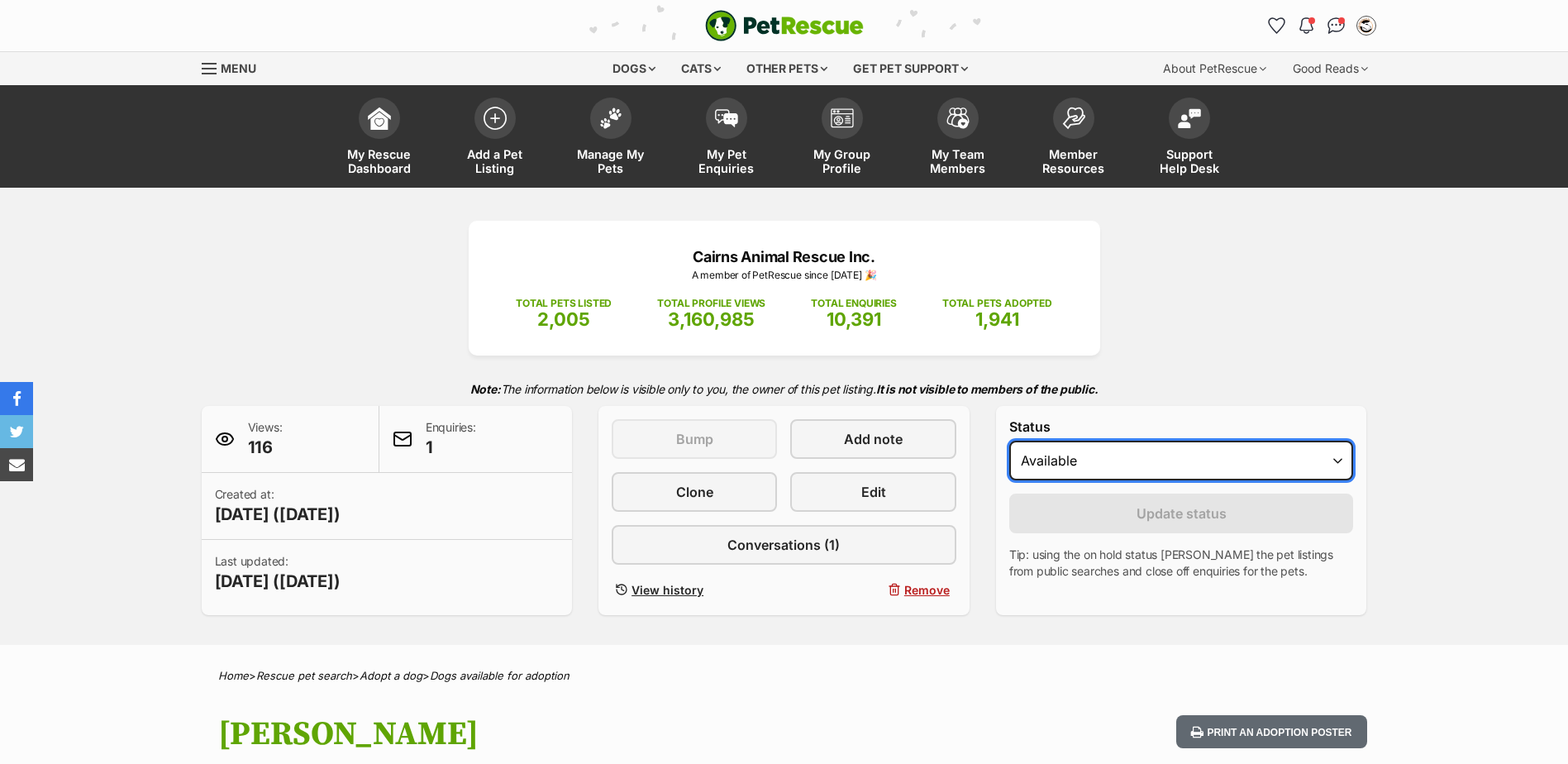
click at [1071, 470] on select "Draft - not available as listing has enquires Available On hold Adopted" at bounding box center [1182, 460] width 345 height 40
select select "rehomed"
click at [1010, 441] on select "Draft - not available as listing has enquires Available On hold Adopted" at bounding box center [1182, 460] width 345 height 40
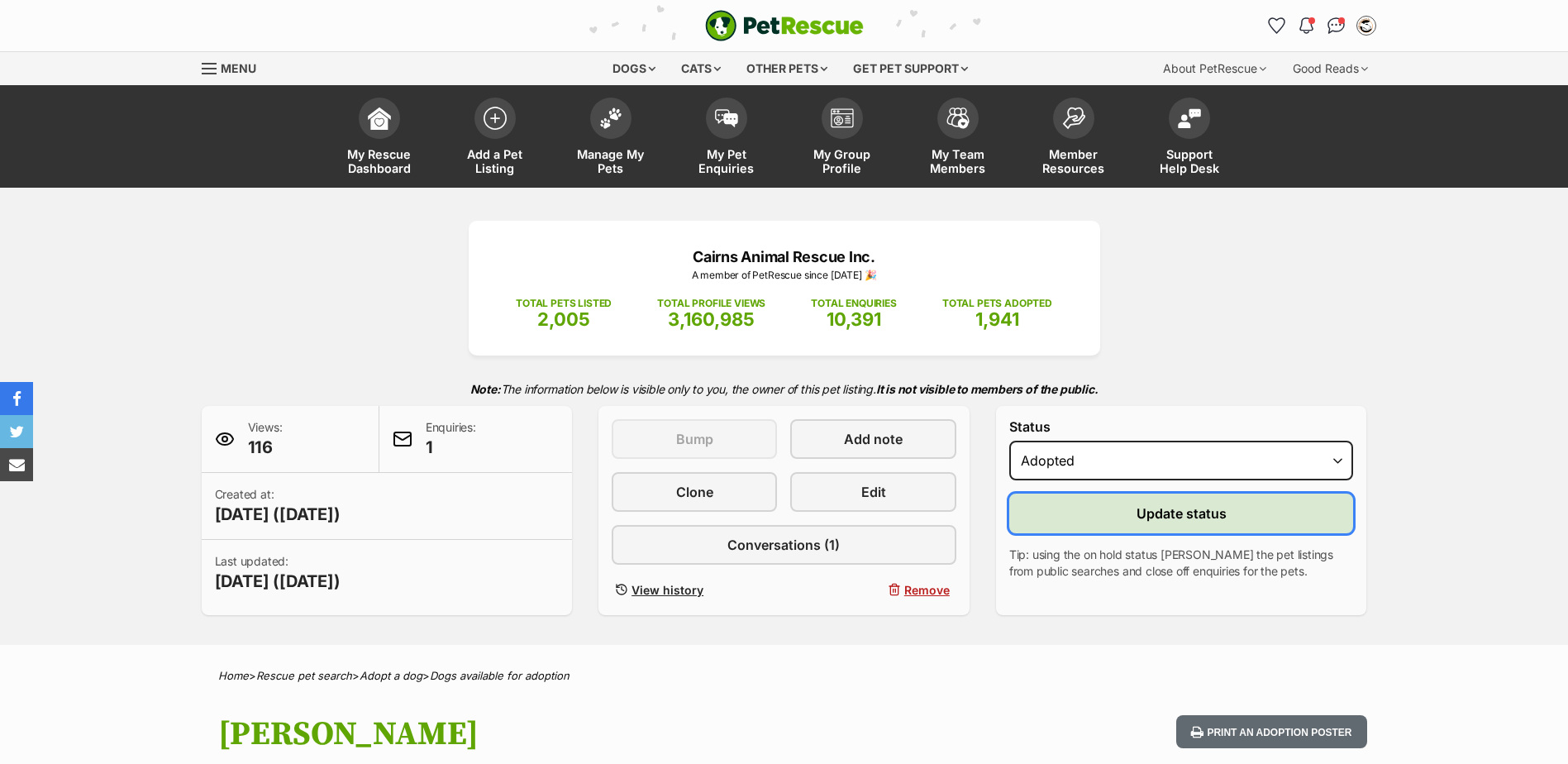
click at [1097, 521] on button "Update status" at bounding box center [1182, 513] width 345 height 40
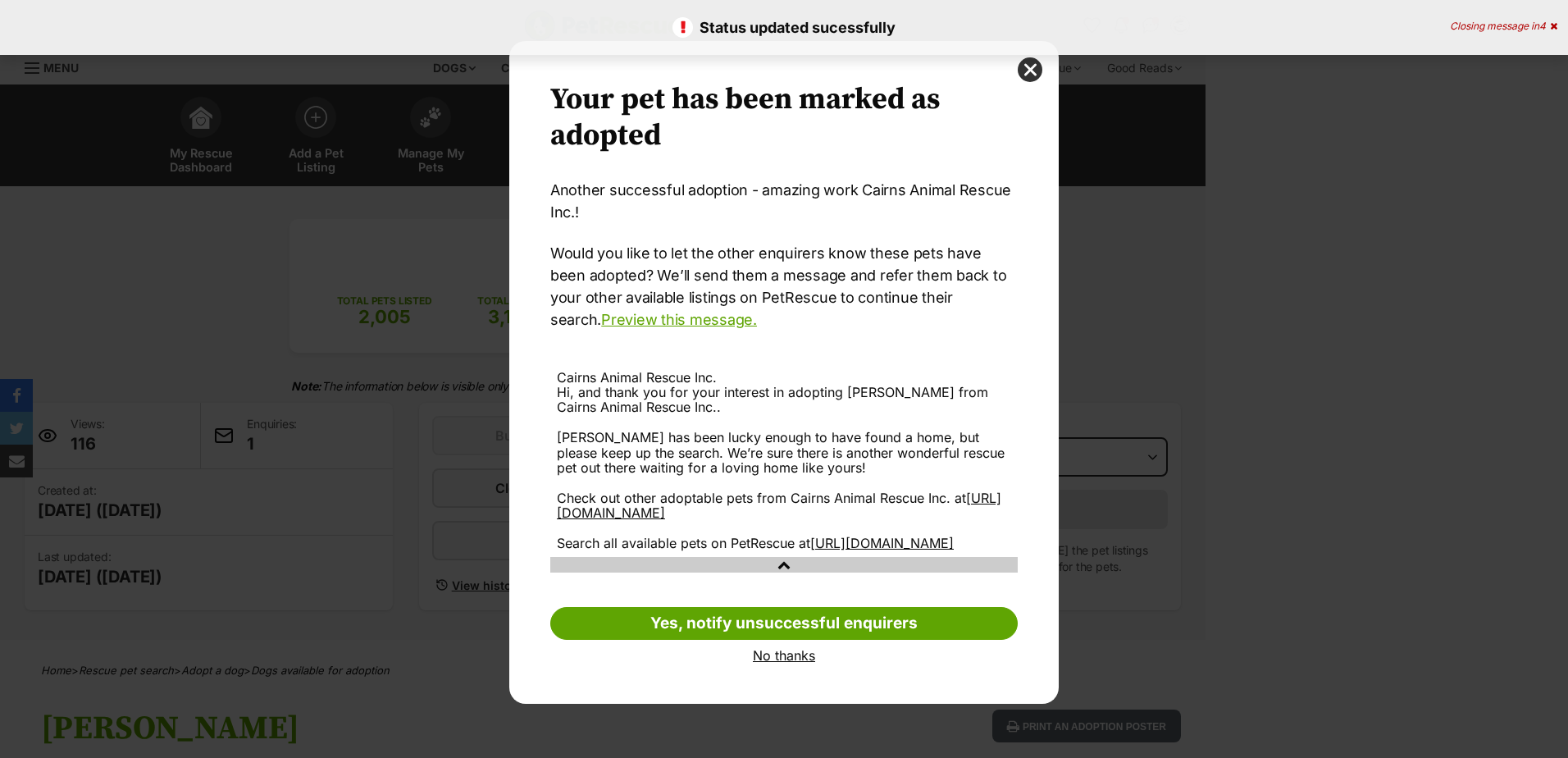
click at [768, 663] on link "No thanks" at bounding box center [784, 655] width 468 height 15
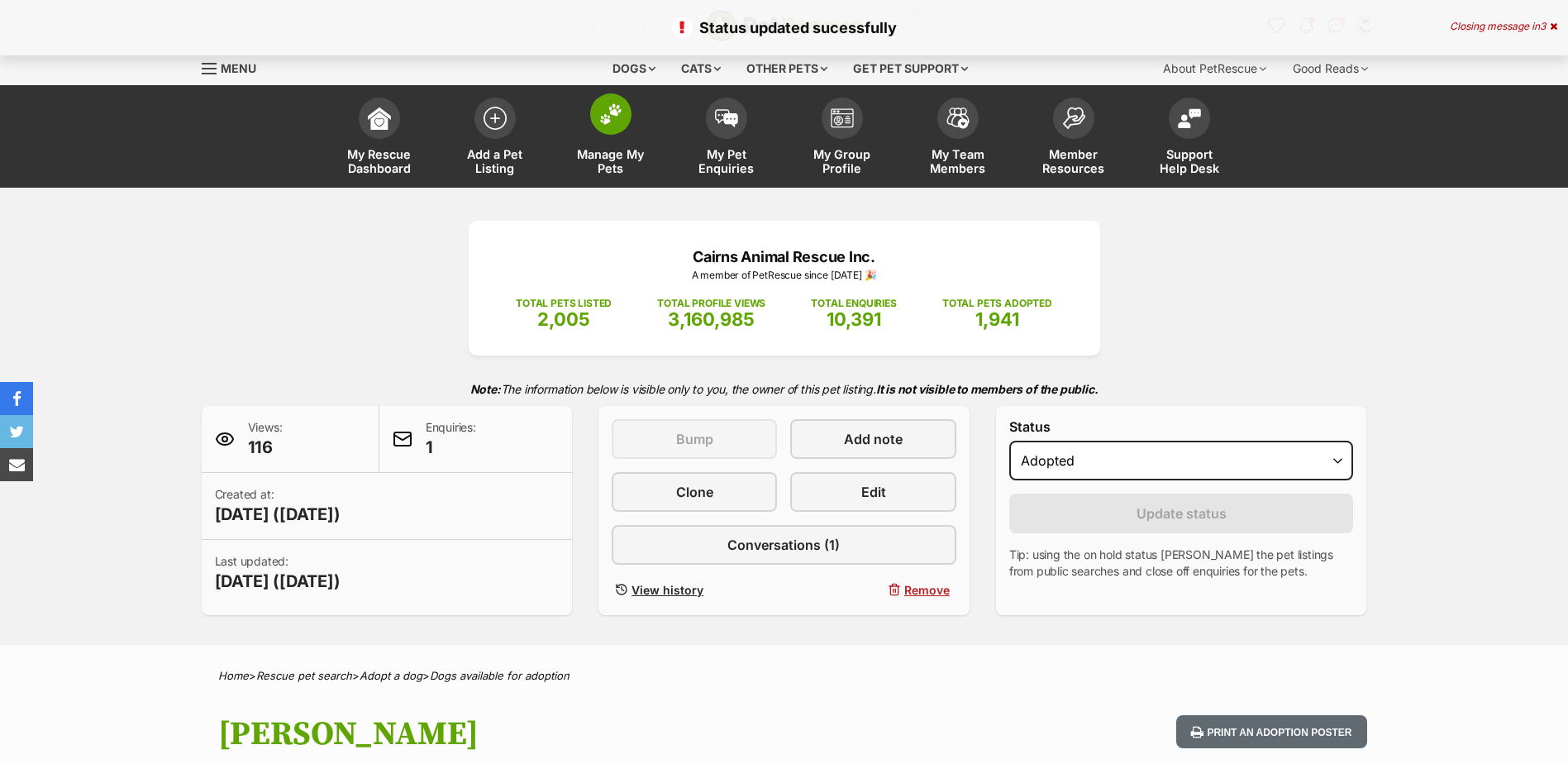
click at [612, 156] on span "Manage My Pets" at bounding box center [611, 161] width 74 height 28
